Goal: Task Accomplishment & Management: Use online tool/utility

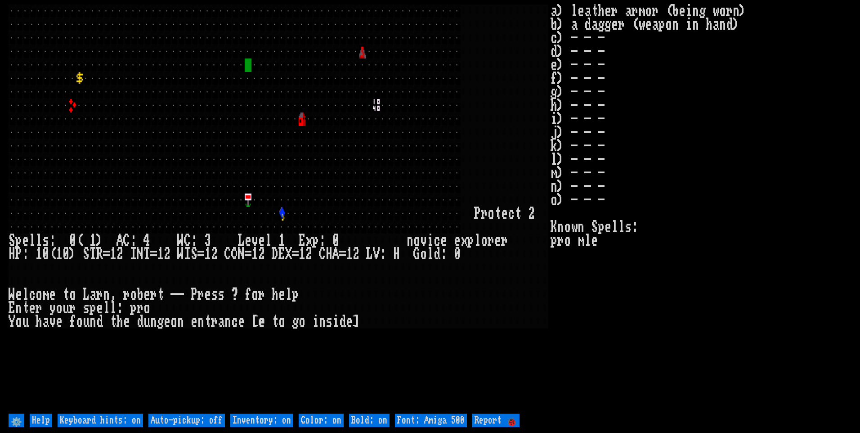
click at [270, 421] on on "Inventory: on" at bounding box center [261, 419] width 63 height 13
type on "Inventory: off"
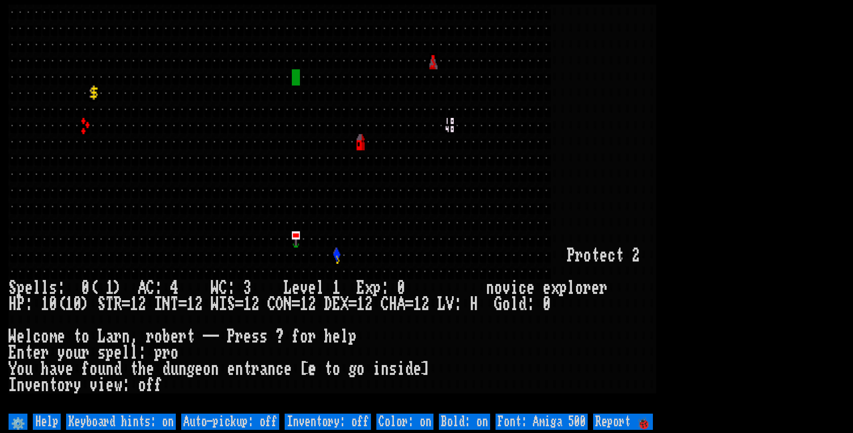
click at [338, 421] on on "Inventory: off" at bounding box center [328, 421] width 86 height 16
type on "Inventory: on"
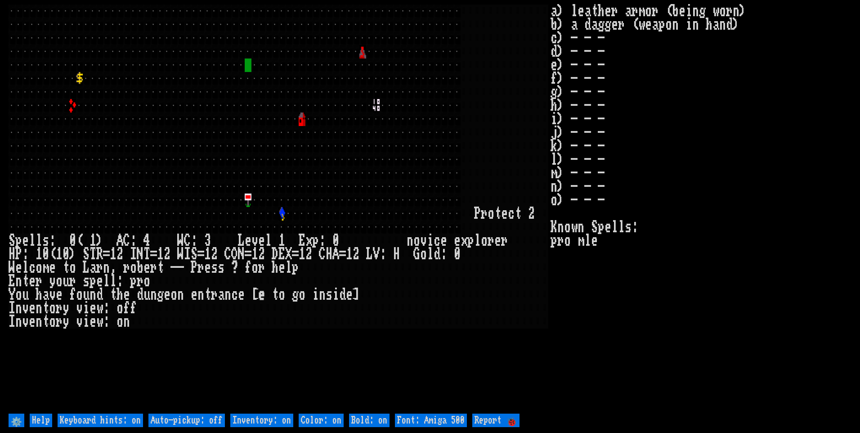
click at [413, 414] on 500 "Font: Amiga 500" at bounding box center [431, 419] width 72 height 13
type 500 "Font: Amiga 1200"
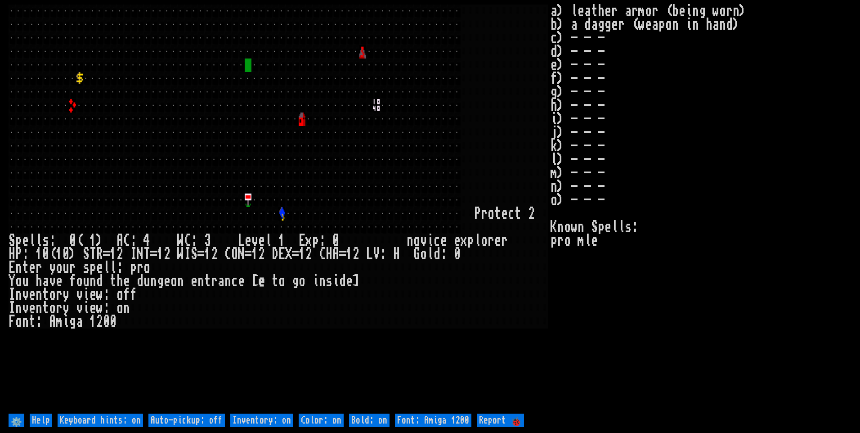
click at [188, 419] on off "Auto-pickup: off" at bounding box center [186, 419] width 76 height 13
type off "Auto-pickup: on"
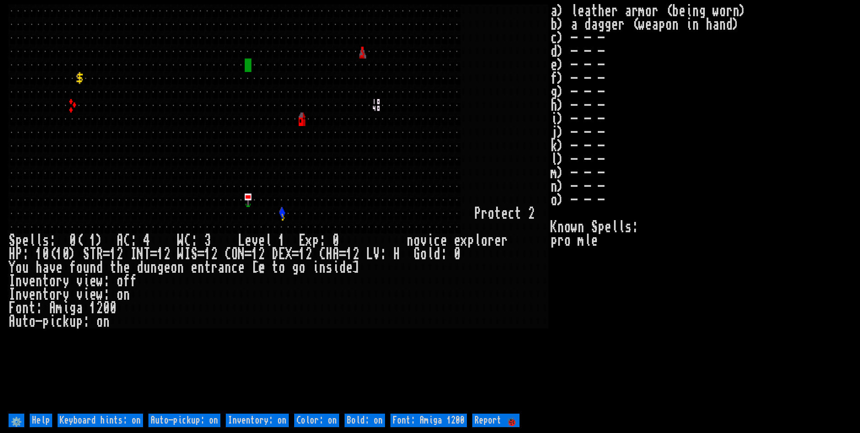
click at [262, 423] on on "Inventory: on" at bounding box center [257, 419] width 63 height 13
type on "Inventory: off"
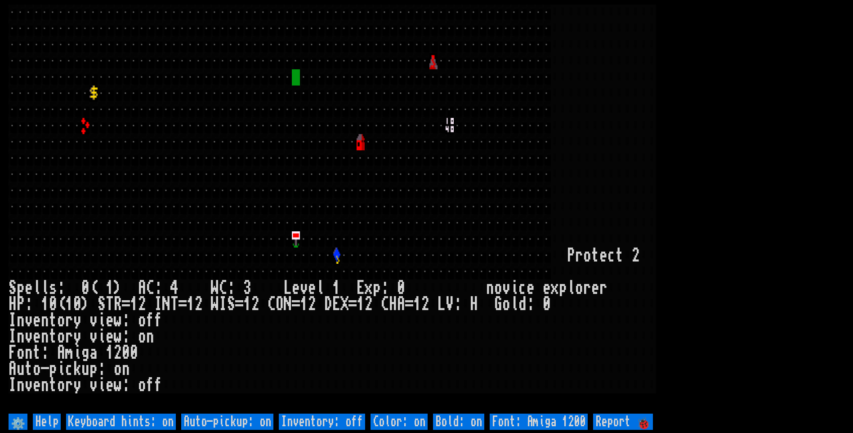
drag, startPoint x: 851, startPoint y: 189, endPoint x: 846, endPoint y: 190, distance: 5.5
click at [848, 189] on larngrid at bounding box center [426, 216] width 853 height 433
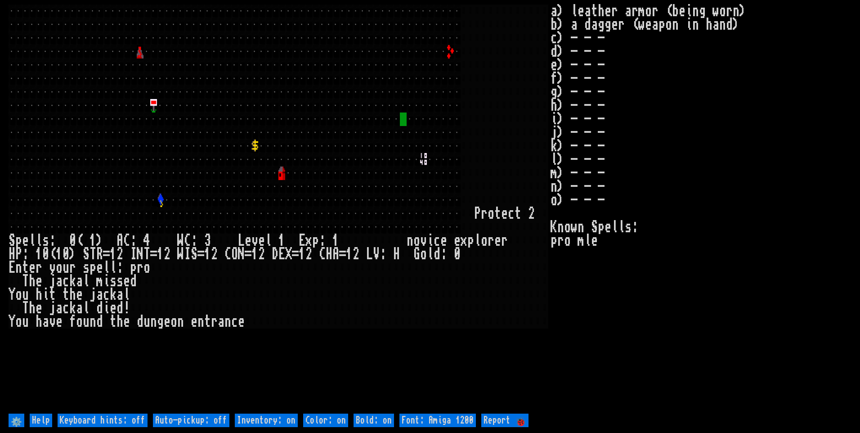
drag, startPoint x: 210, startPoint y: 416, endPoint x: 228, endPoint y: 416, distance: 18.4
click at [211, 416] on off "Auto-pickup: off" at bounding box center [191, 419] width 76 height 13
type off "Auto-pickup: on"
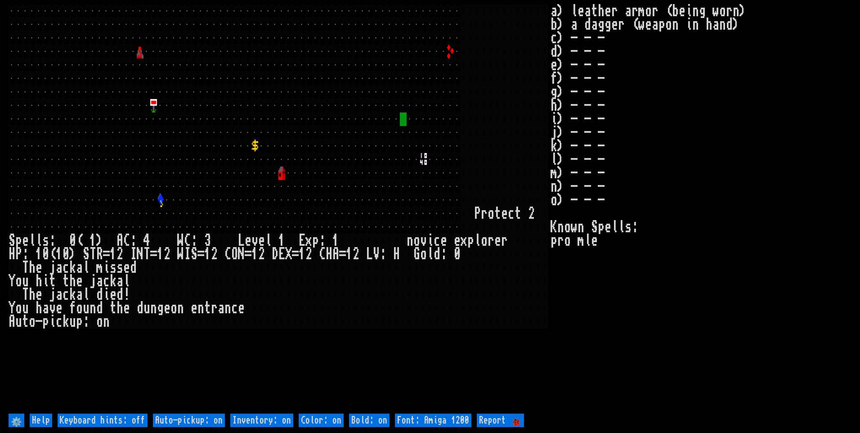
click at [263, 421] on on "Inventory: on" at bounding box center [261, 419] width 63 height 13
type on "Inventory: off"
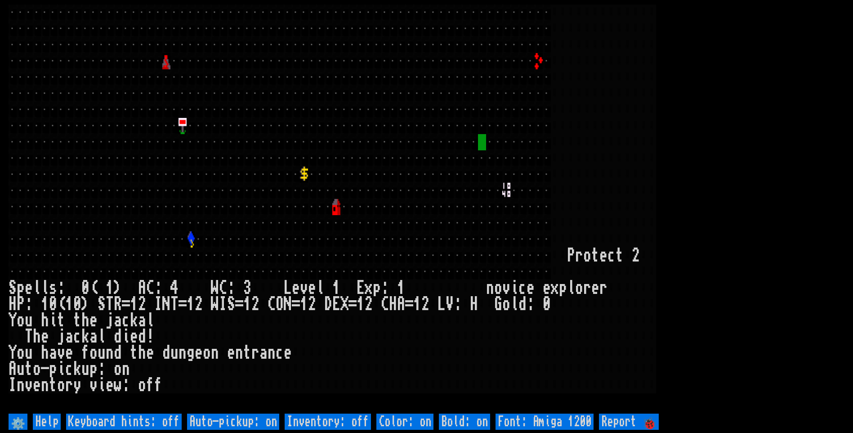
click at [778, 207] on larn at bounding box center [427, 207] width 836 height 407
